Goal: Contribute content

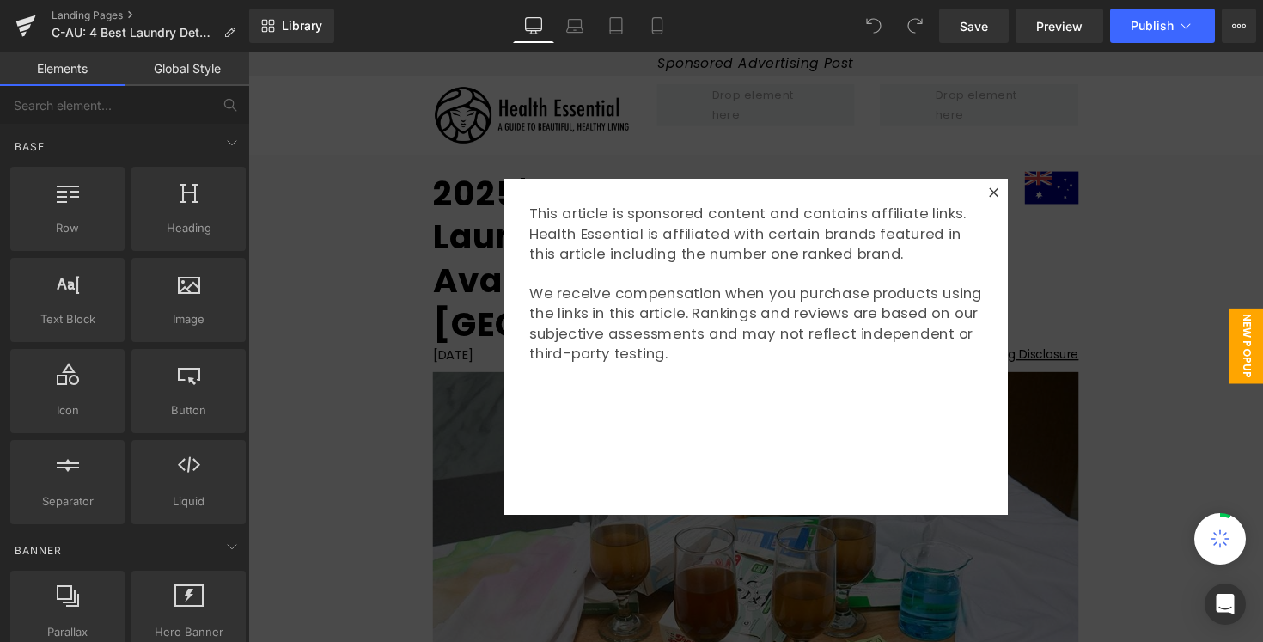
click at [1110, 429] on div at bounding box center [768, 354] width 1040 height 605
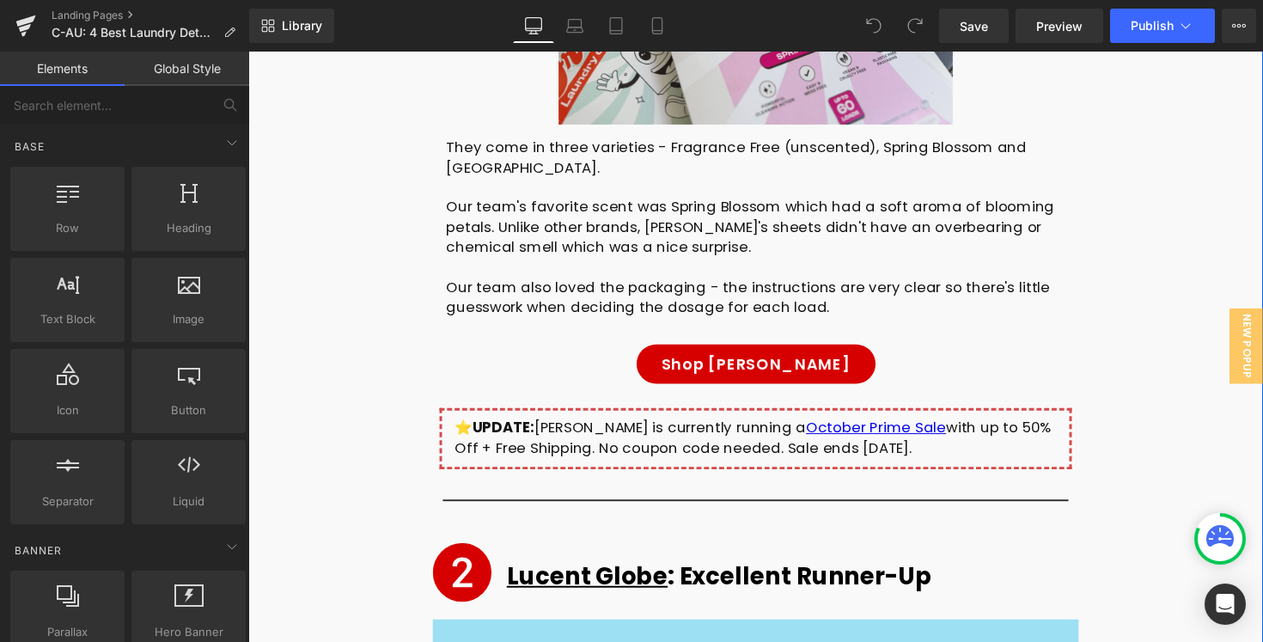
scroll to position [6203, 0]
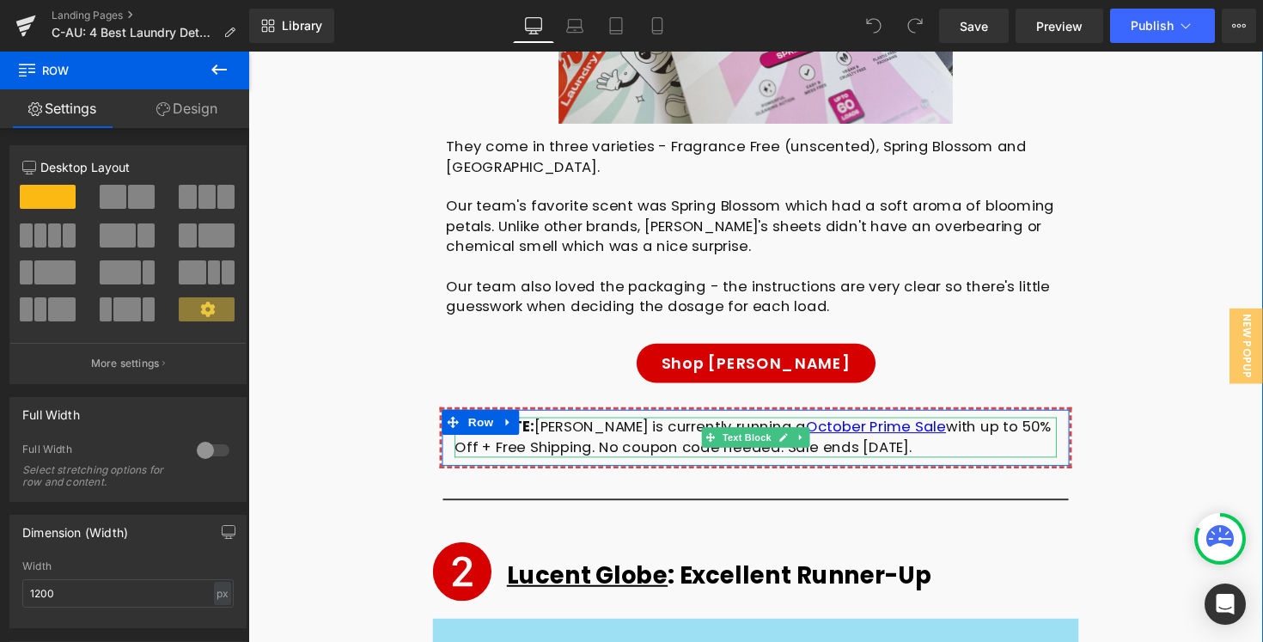
click at [626, 426] on div "⭐️ UPDATE: [PERSON_NAME] is currently running a October Prime Sale with up to 5…" at bounding box center [768, 446] width 617 height 41
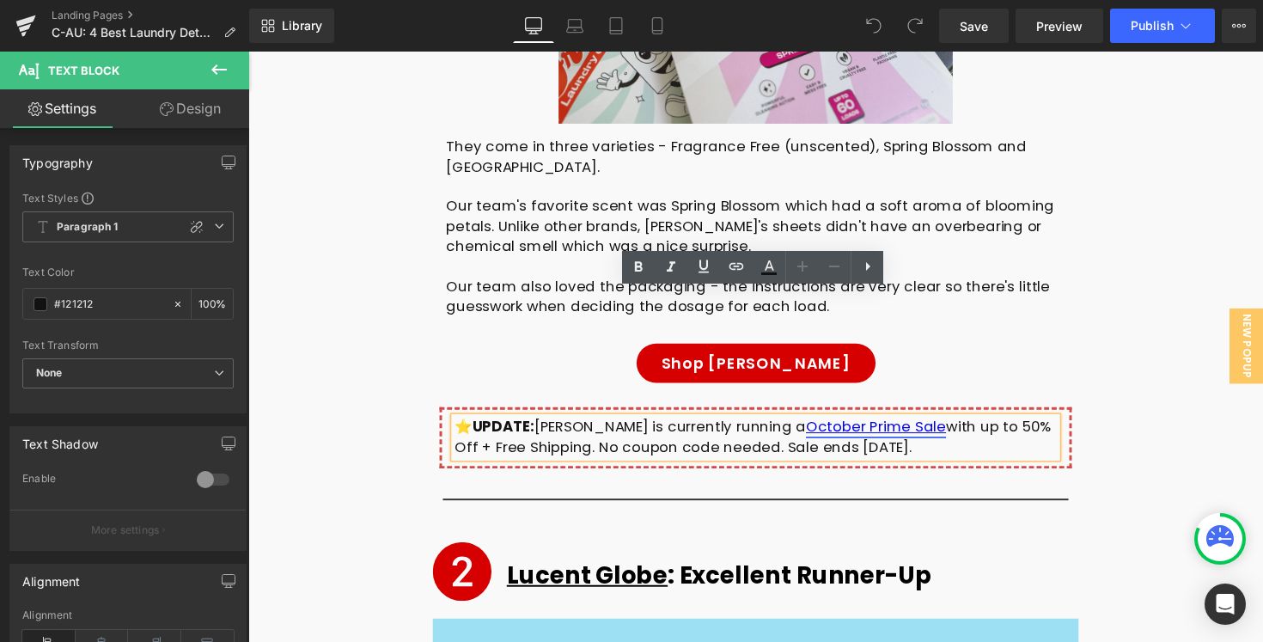
click at [872, 425] on link "October Prime Sale" at bounding box center [892, 435] width 144 height 21
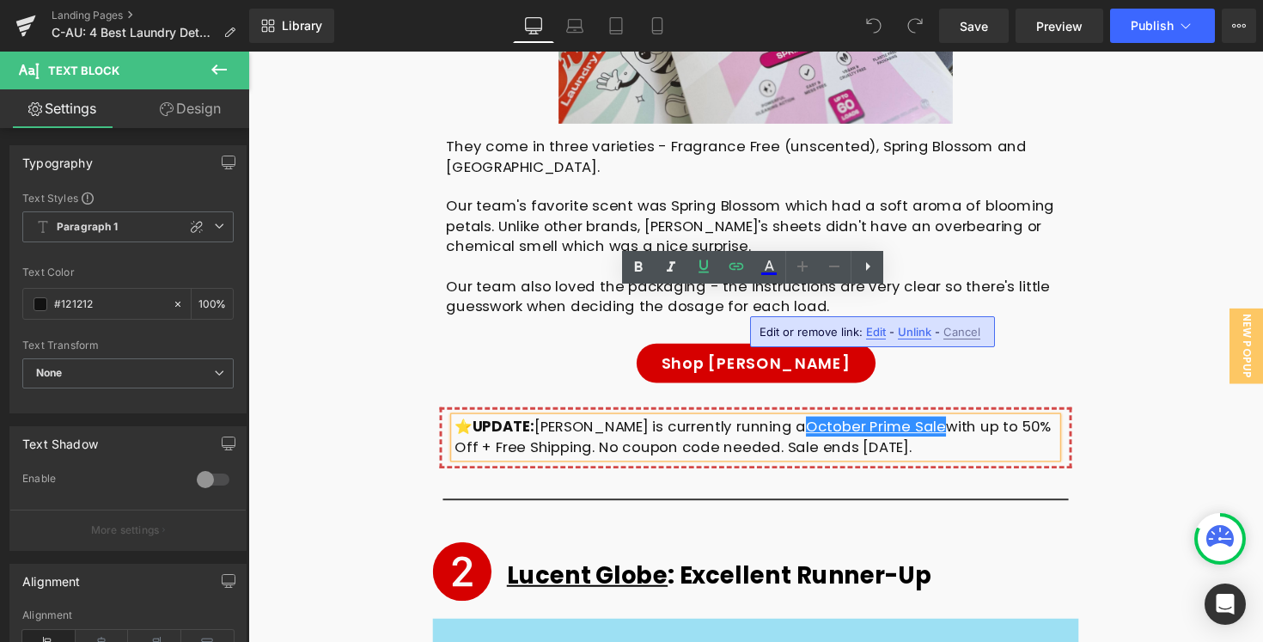
click at [904, 426] on div "⭐️ UPDATE: [PERSON_NAME] is currently running a October Prime Sale with up to 5…" at bounding box center [768, 446] width 617 height 41
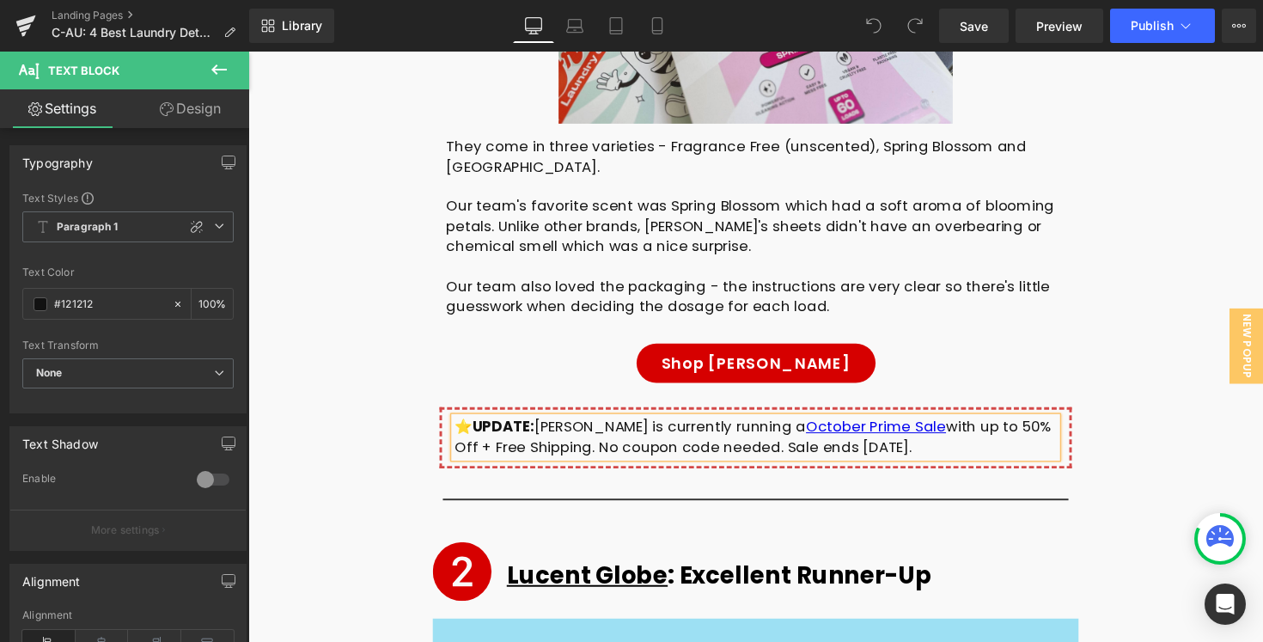
paste div
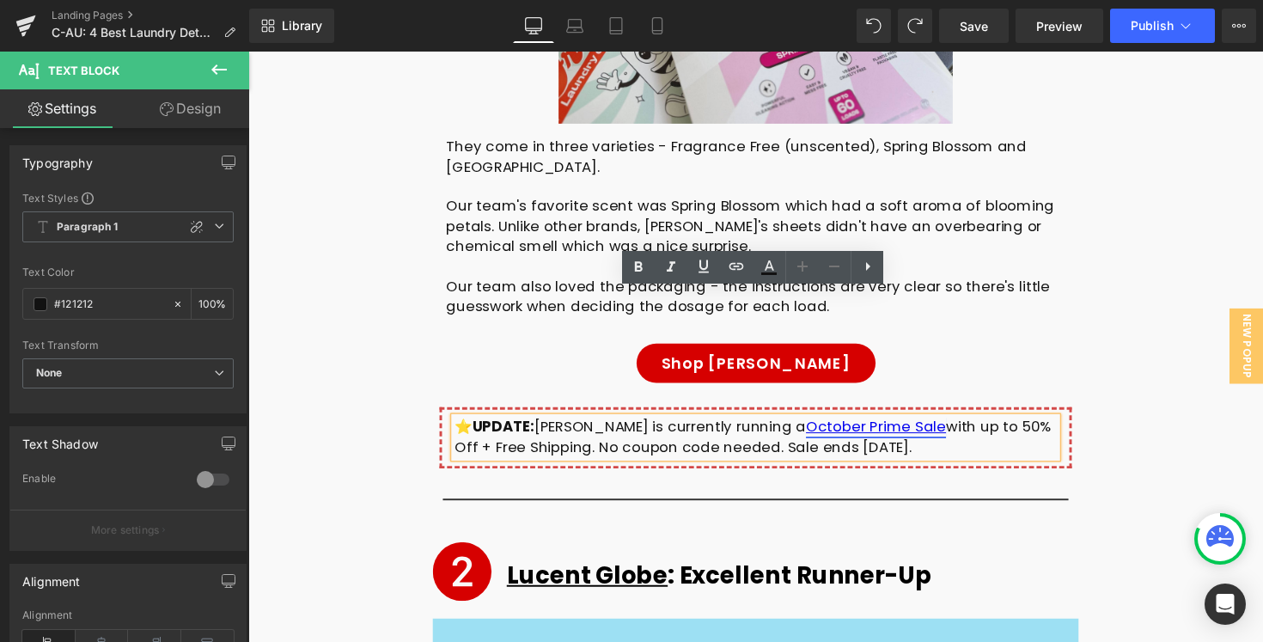
click at [873, 425] on link "October Prime Sale" at bounding box center [892, 435] width 144 height 21
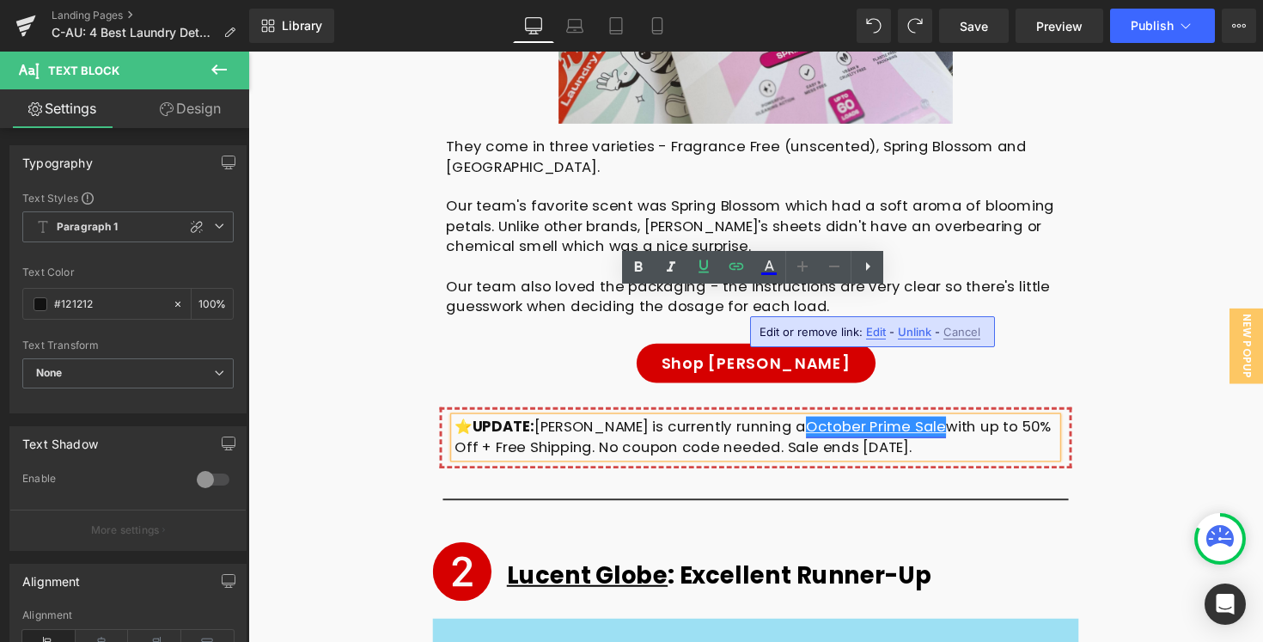
click at [870, 425] on link "October Prime Sale" at bounding box center [892, 435] width 144 height 21
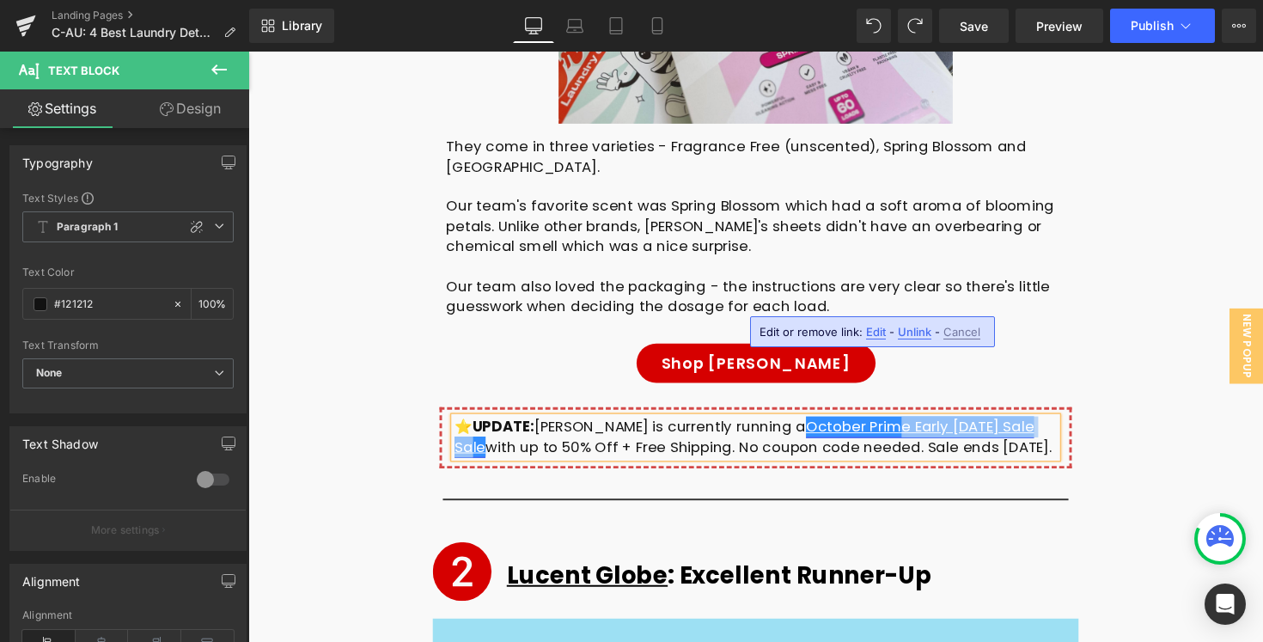
drag, startPoint x: 1017, startPoint y: 309, endPoint x: 855, endPoint y: 306, distance: 161.6
click at [855, 425] on link "October Prime Early [DATE] Sale Sale" at bounding box center [757, 445] width 594 height 41
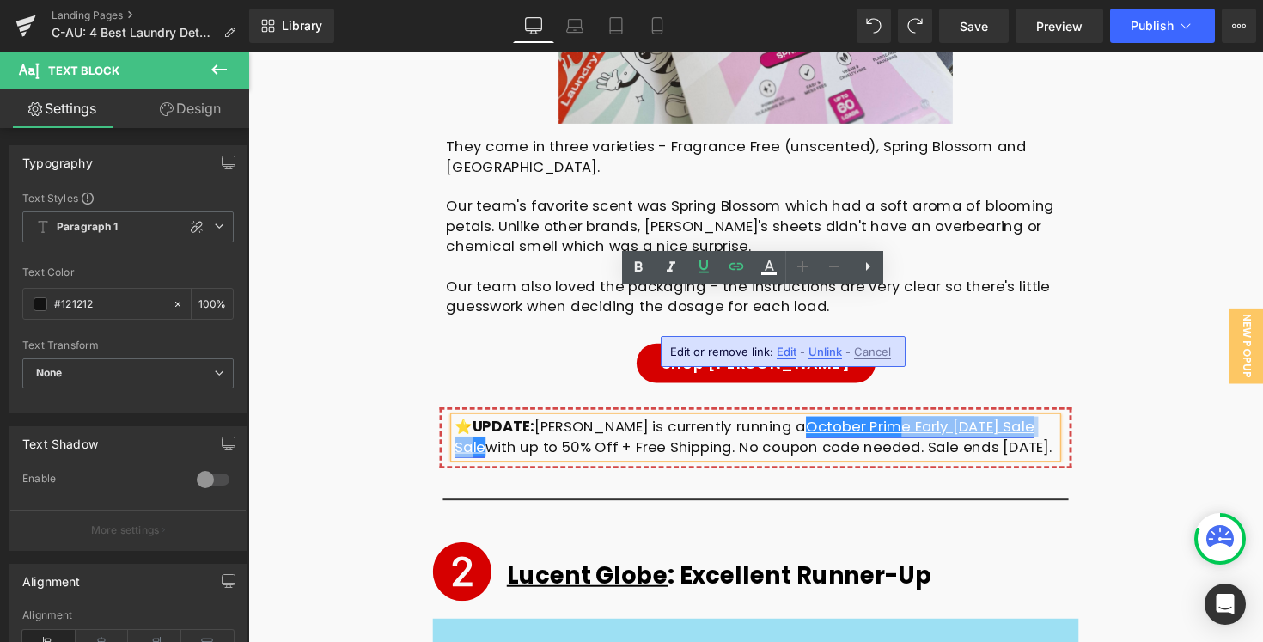
click at [861, 425] on link "October Prime Early [DATE] Sale Sale" at bounding box center [757, 445] width 594 height 41
drag, startPoint x: 872, startPoint y: 307, endPoint x: 775, endPoint y: 306, distance: 97.1
click at [775, 425] on link "October Prime Early [DATE] Sale Sale" at bounding box center [757, 445] width 594 height 41
click at [864, 425] on link "October Prime Early [DATE] Sale Sale" at bounding box center [757, 445] width 594 height 41
drag, startPoint x: 870, startPoint y: 308, endPoint x: 761, endPoint y: 308, distance: 109.1
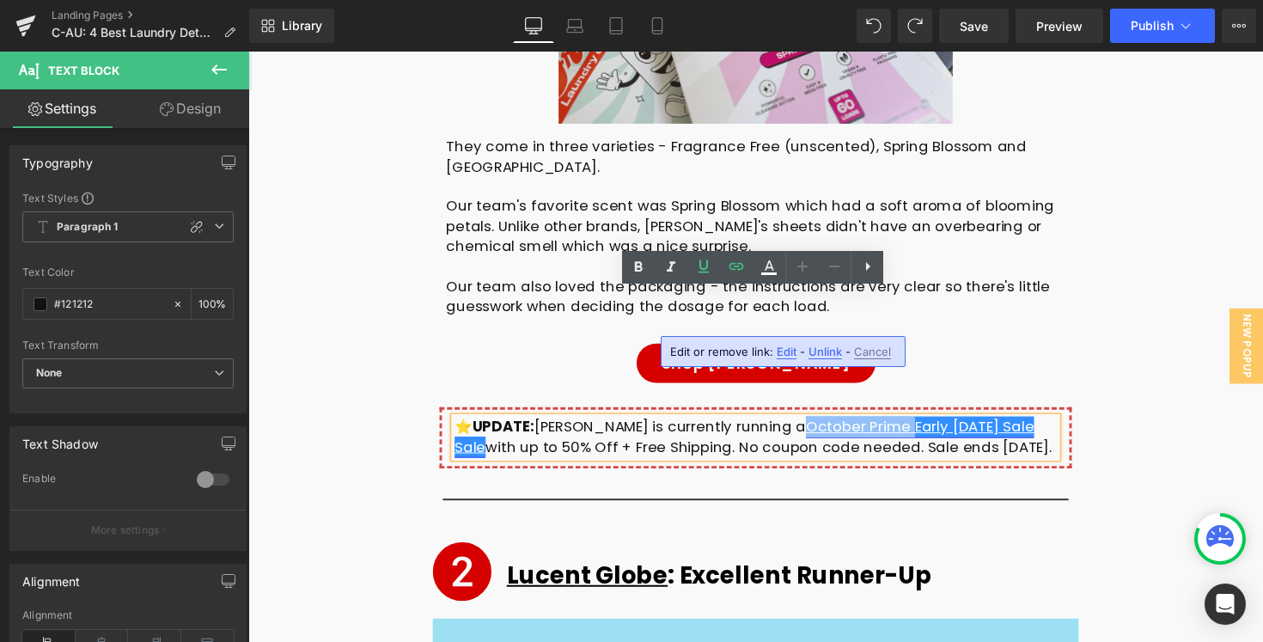
click at [761, 425] on link "October Prime Early [DATE] Sale Sale" at bounding box center [757, 445] width 594 height 41
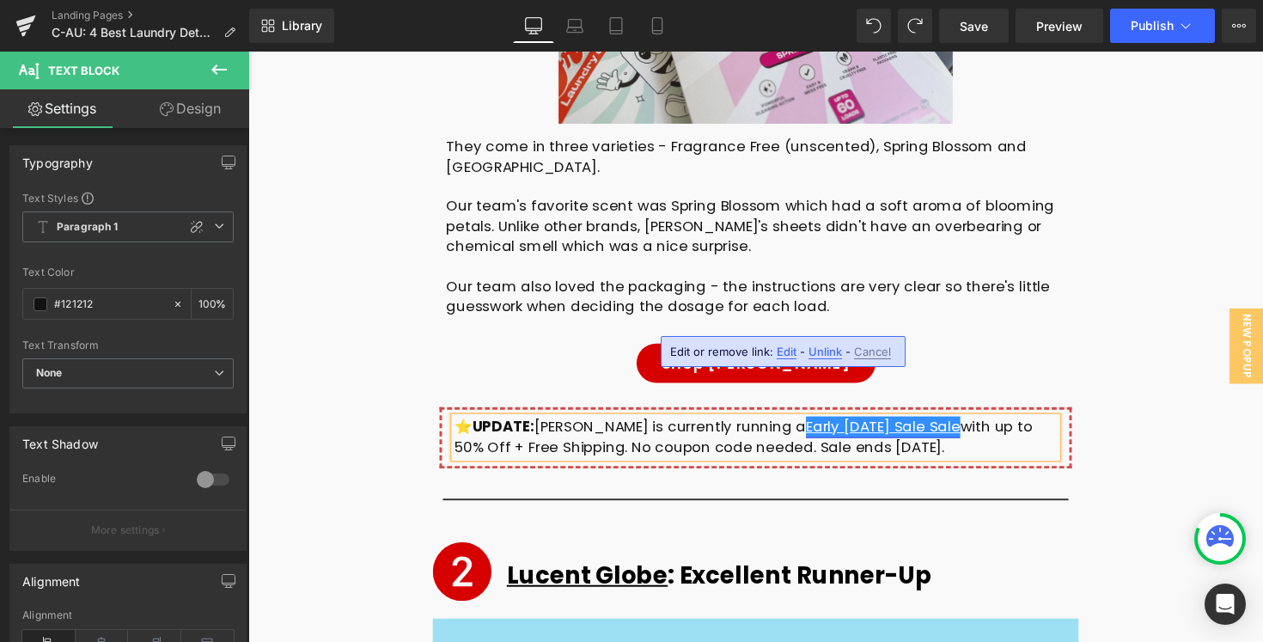
click at [905, 425] on link "Early [DATE] Sale Sale" at bounding box center [899, 435] width 158 height 21
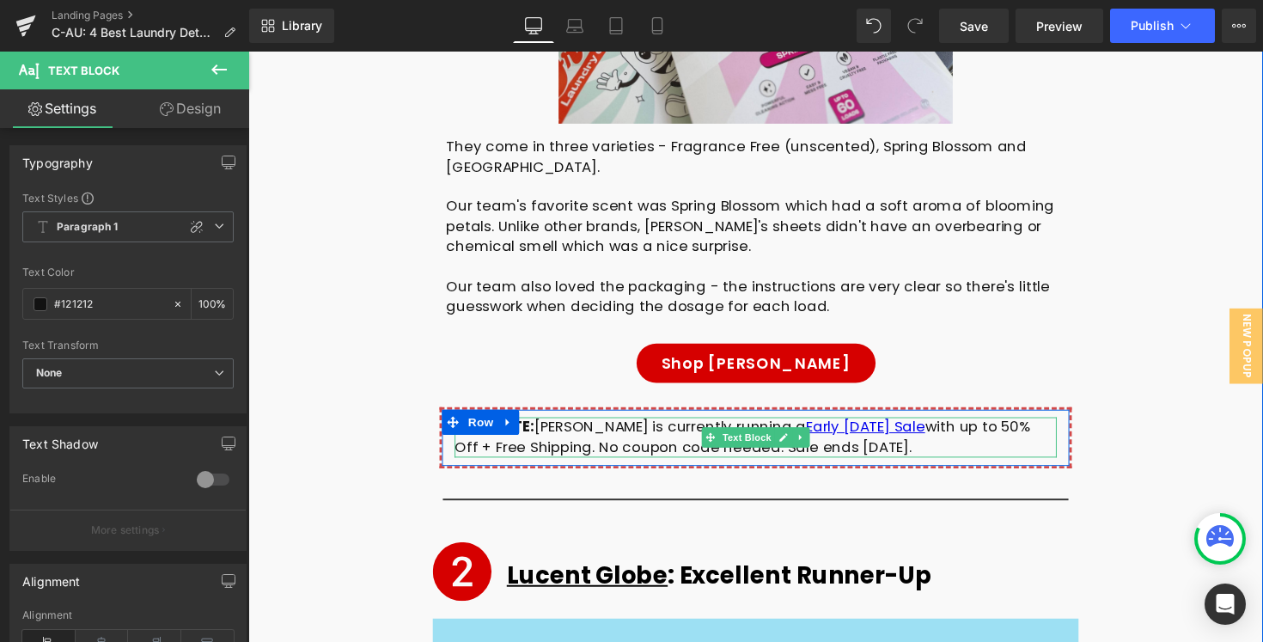
click at [565, 426] on div "⭐️ UPDATE: [PERSON_NAME] is currently running a Early [DATE] Sale with up to 50…" at bounding box center [768, 446] width 617 height 41
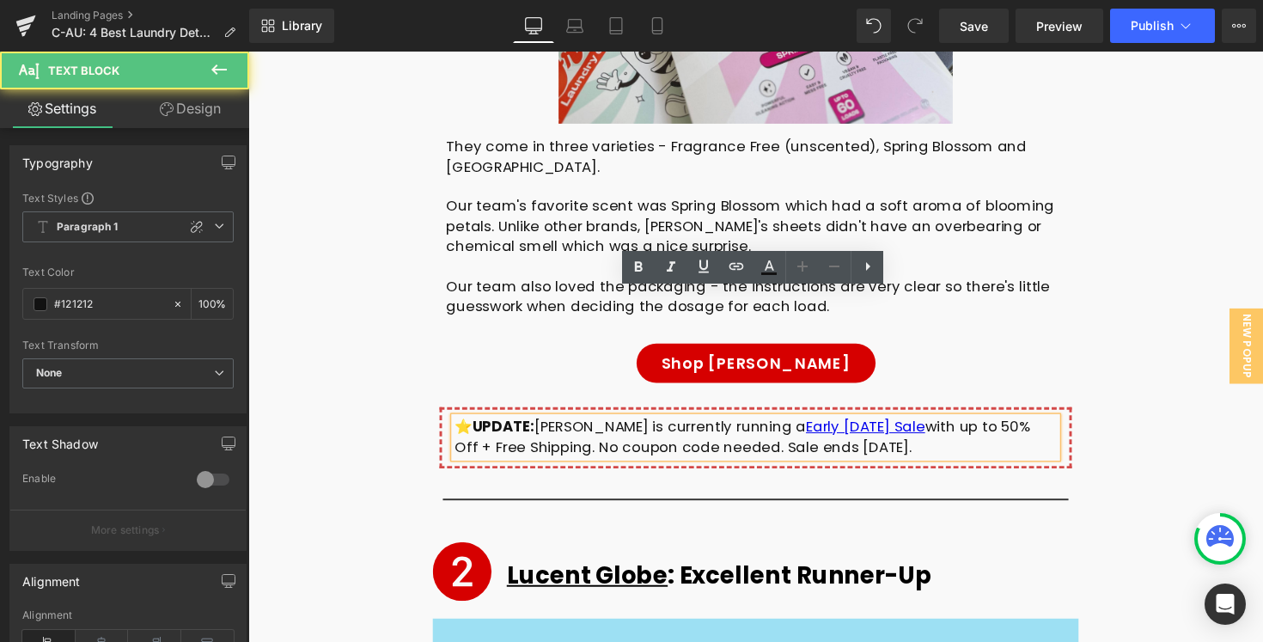
click at [474, 426] on div "⭐️ UPDATE: [PERSON_NAME] is currently running a Early [DATE] Sale with up to 50…" at bounding box center [768, 446] width 617 height 41
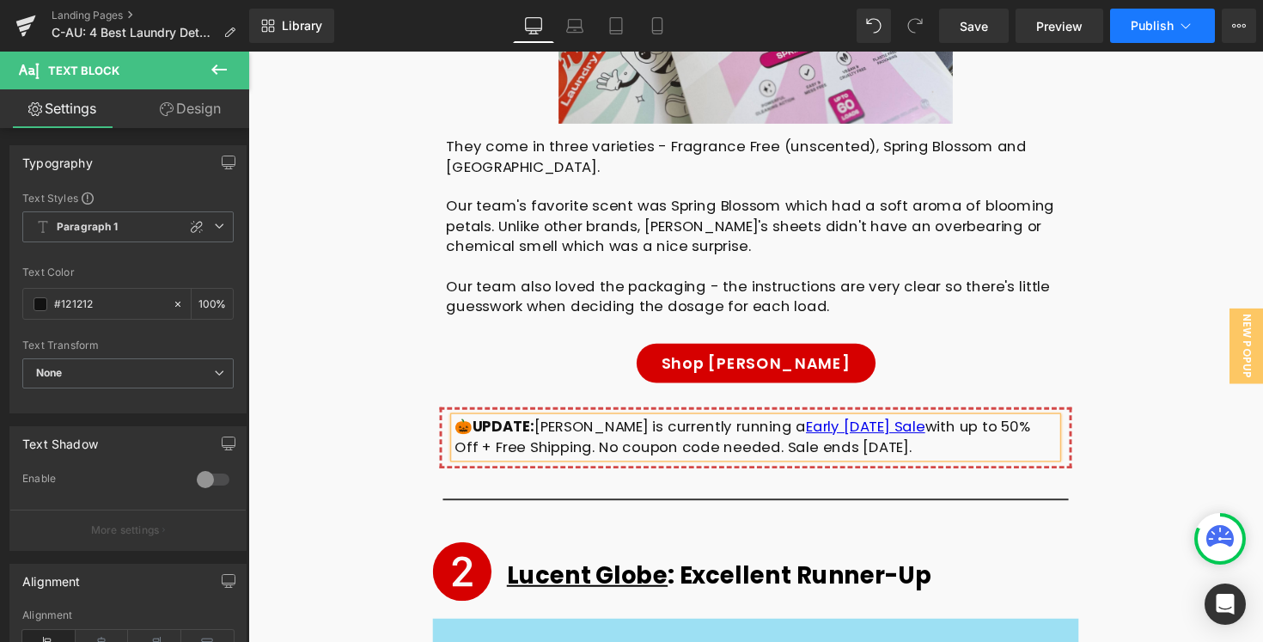
click at [1145, 30] on span "Publish" at bounding box center [1152, 26] width 43 height 14
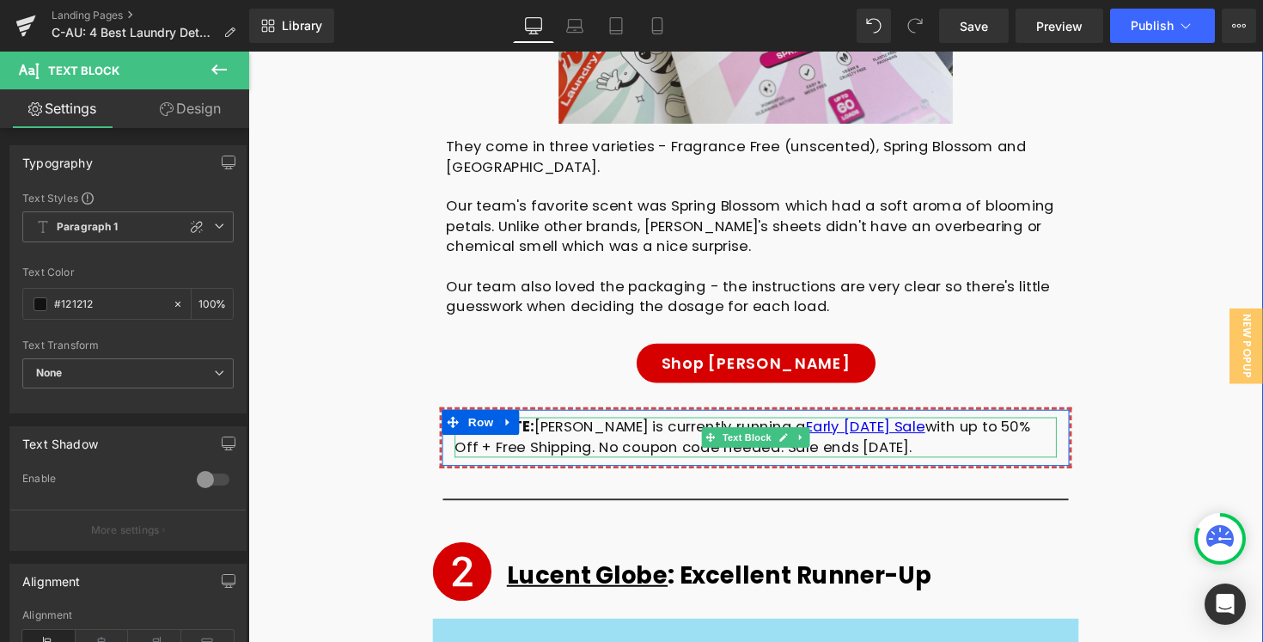
click at [692, 426] on div "🎃 UPDATE: [PERSON_NAME] is currently running a Early [DATE] Sale with up to 50%…" at bounding box center [768, 446] width 617 height 41
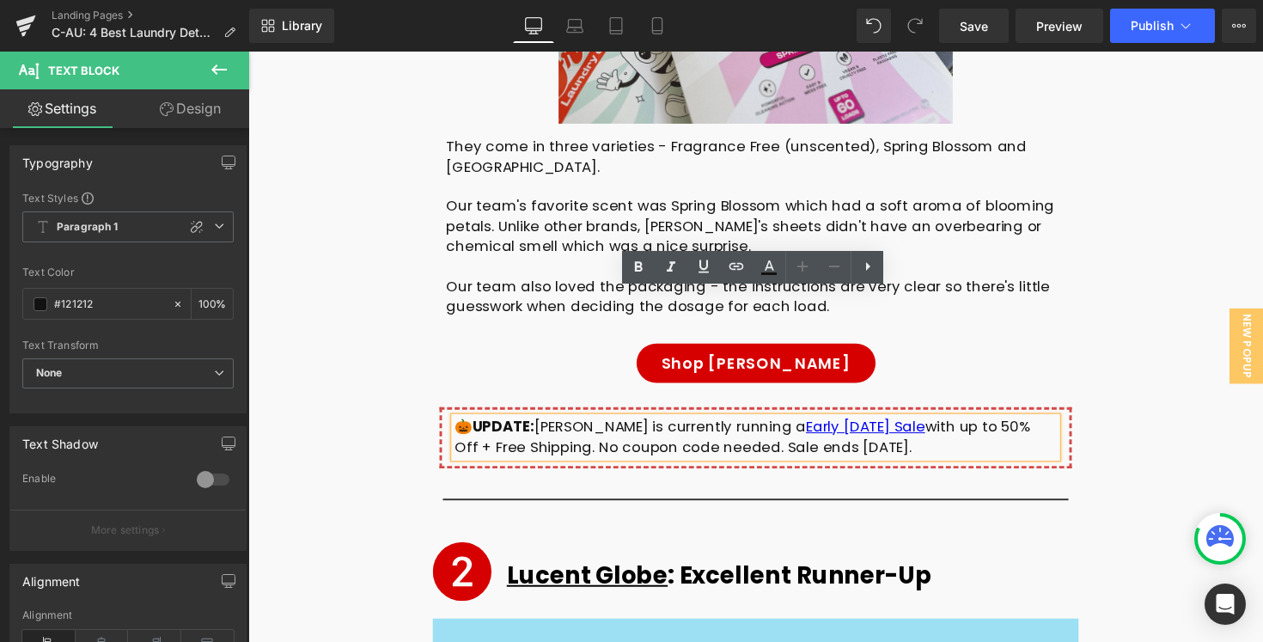
click at [754, 426] on div "🎃 UPDATE: [PERSON_NAME] is currently running a Early [DATE] Sale with up to 50%…" at bounding box center [768, 446] width 617 height 41
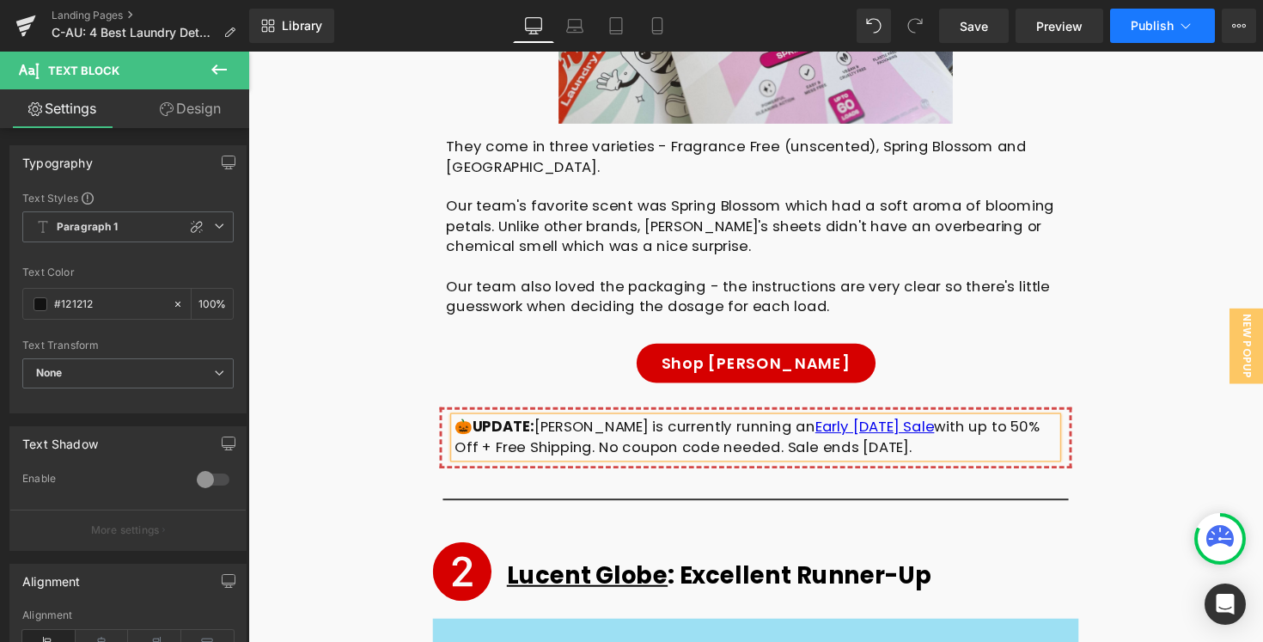
click at [1112, 23] on button "Publish" at bounding box center [1162, 26] width 105 height 34
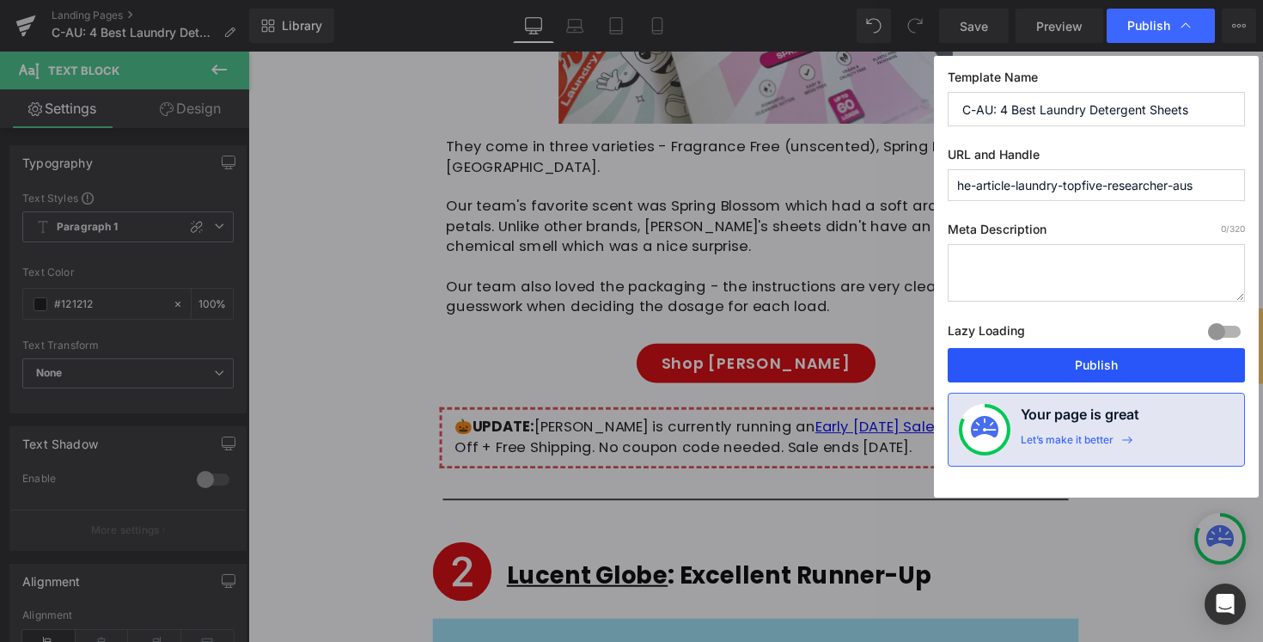
click at [1026, 357] on button "Publish" at bounding box center [1096, 365] width 297 height 34
